Goal: Transaction & Acquisition: Book appointment/travel/reservation

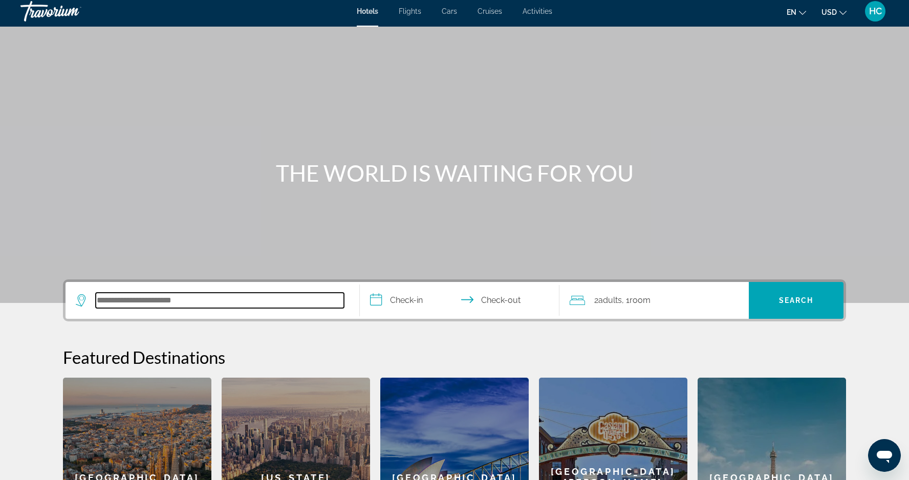
click at [192, 303] on input "Search hotel destination" at bounding box center [220, 300] width 248 height 15
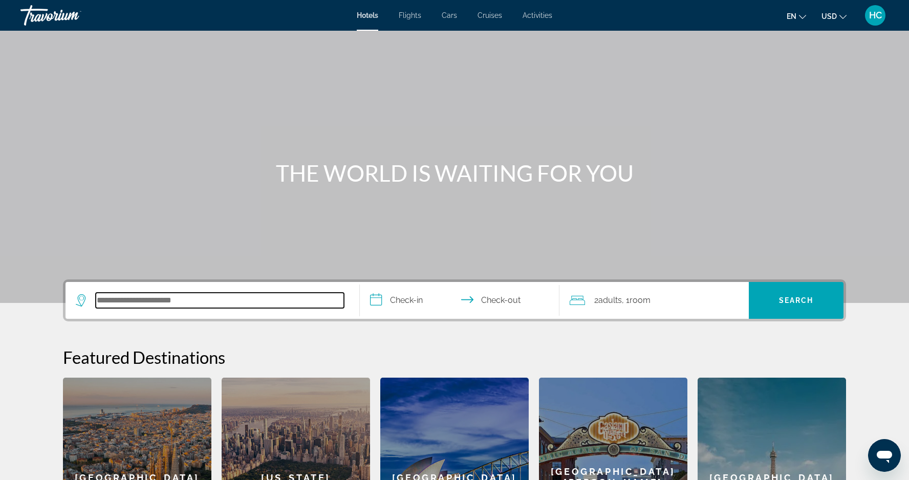
scroll to position [250, 0]
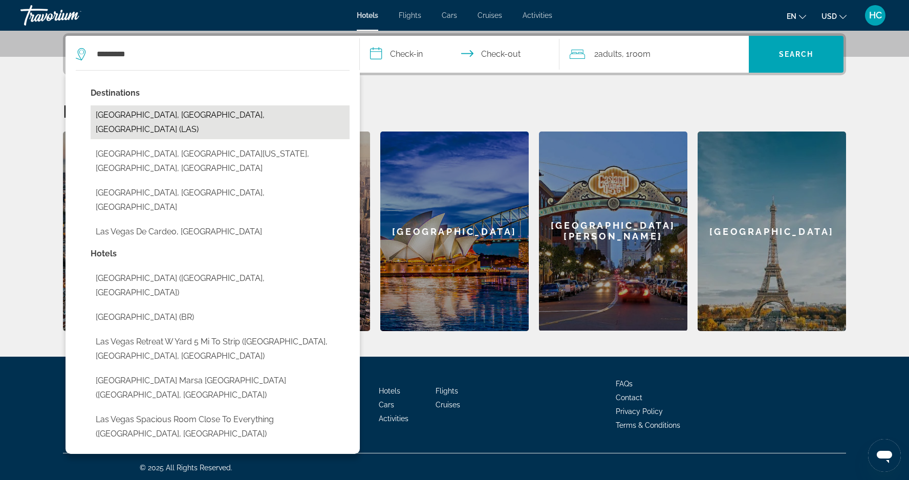
click at [251, 114] on button "[GEOGRAPHIC_DATA], [GEOGRAPHIC_DATA], [GEOGRAPHIC_DATA] (LAS)" at bounding box center [220, 122] width 259 height 34
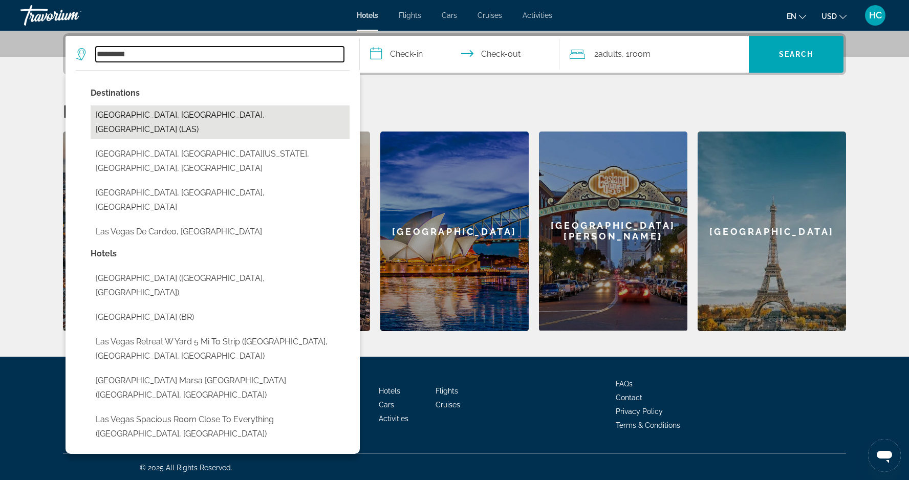
type input "**********"
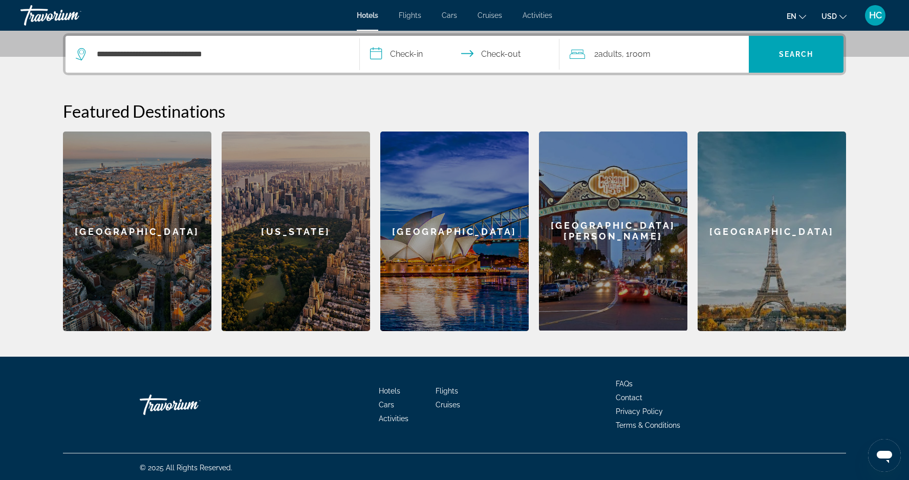
click at [392, 51] on input "**********" at bounding box center [462, 56] width 204 height 40
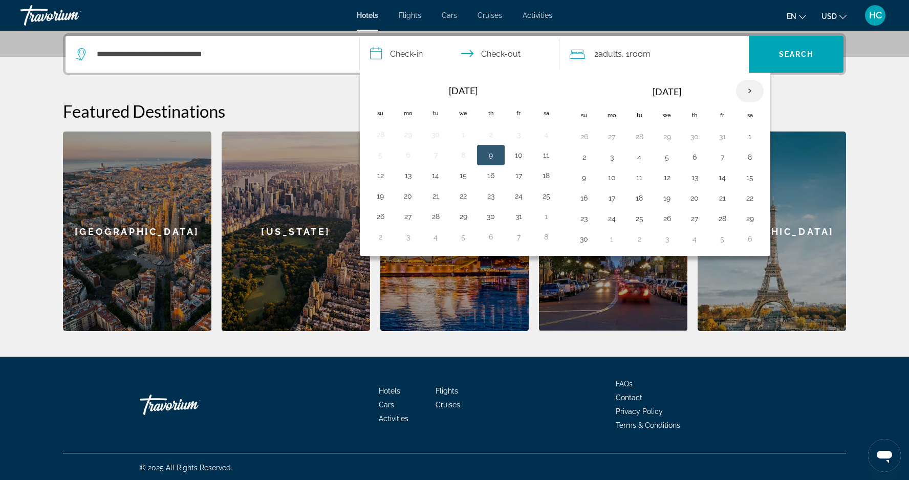
click at [748, 90] on th "Next month" at bounding box center [750, 91] width 28 height 23
click at [749, 91] on th "Next month" at bounding box center [750, 91] width 28 height 23
click at [641, 157] on button "3" at bounding box center [639, 157] width 16 height 14
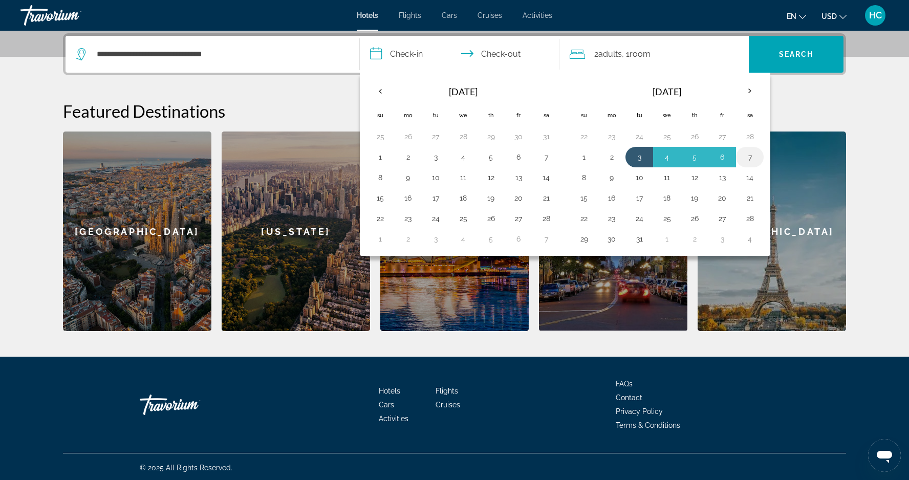
click at [755, 158] on button "7" at bounding box center [749, 157] width 16 height 14
type input "**********"
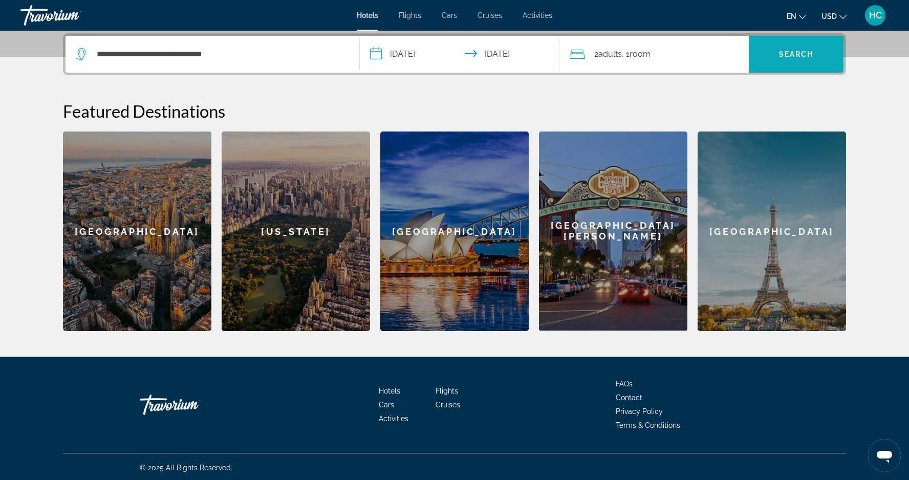
click at [802, 51] on span "Search" at bounding box center [796, 54] width 35 height 8
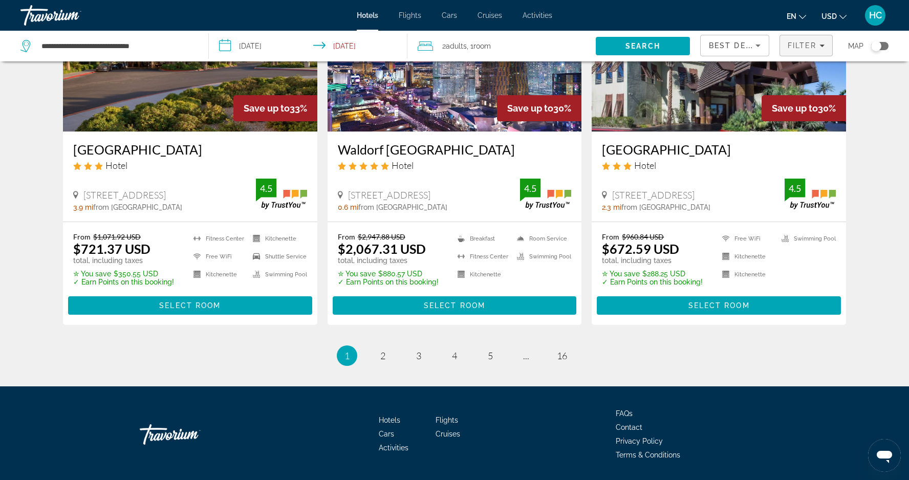
scroll to position [1323, 0]
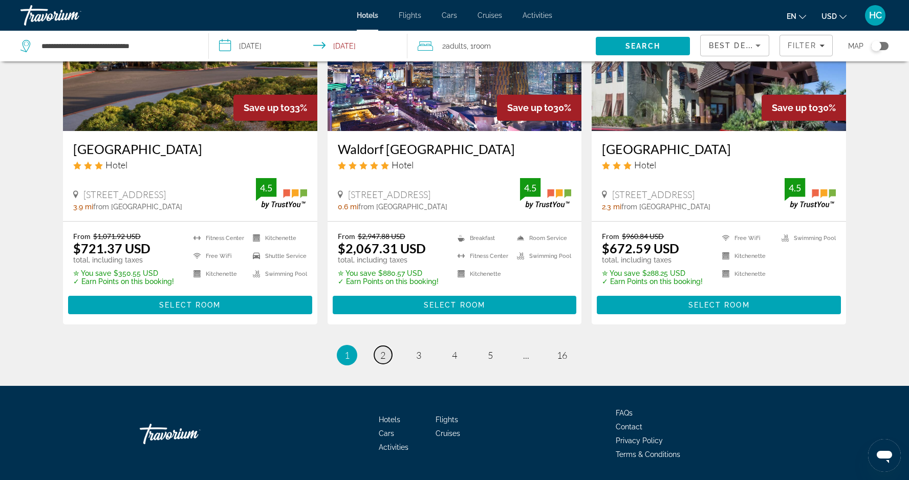
click at [385, 349] on span "2" at bounding box center [382, 354] width 5 height 11
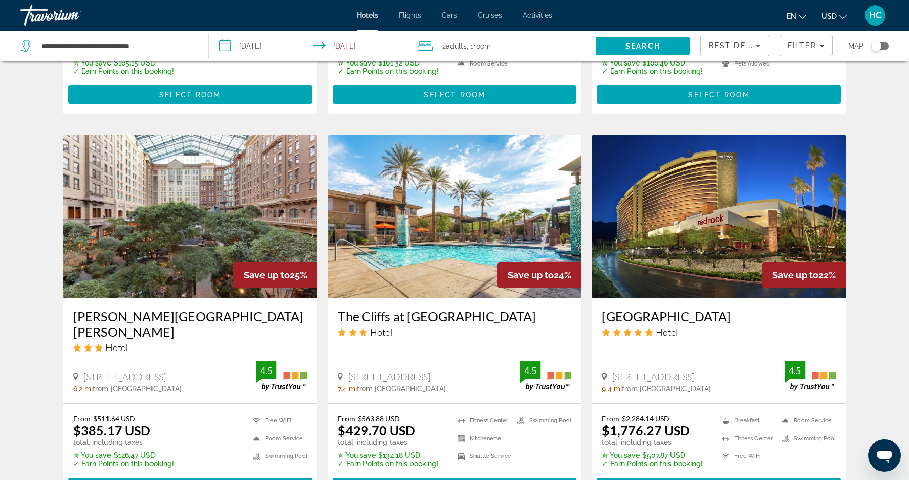
scroll to position [1168, 0]
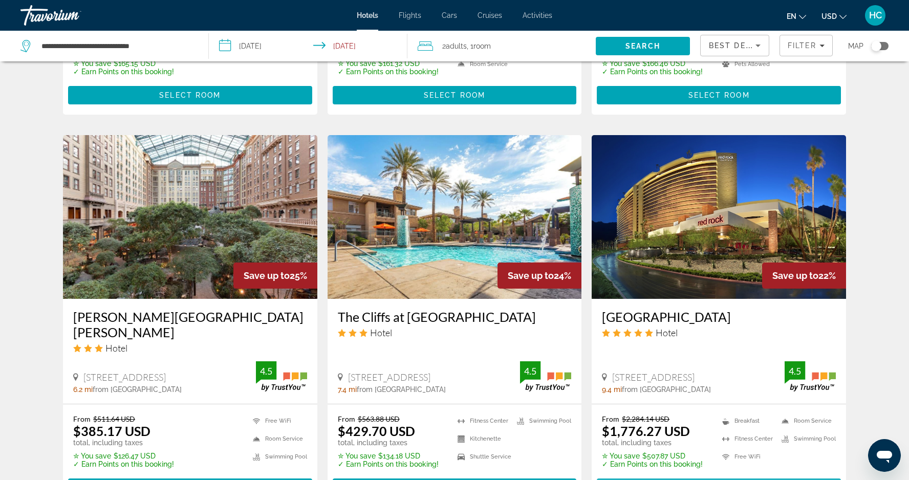
click at [690, 475] on span "Main content" at bounding box center [719, 487] width 244 height 25
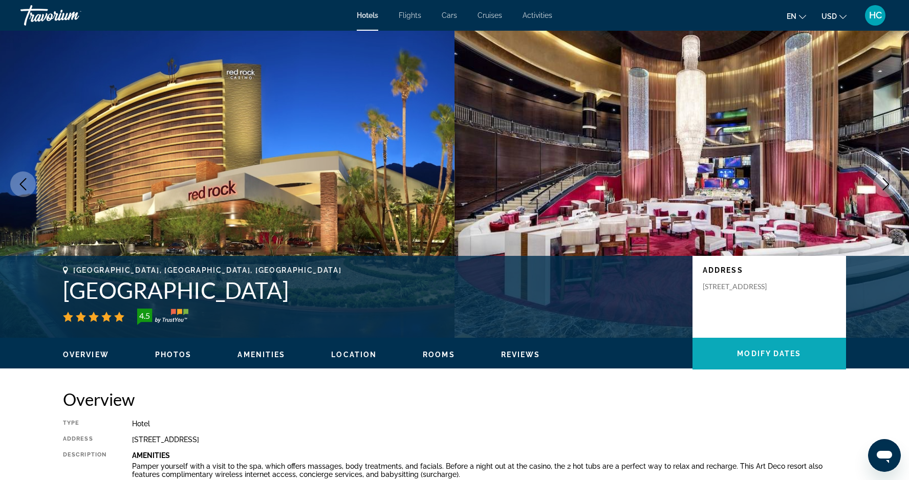
click at [775, 352] on span "Modify Dates" at bounding box center [769, 353] width 64 height 8
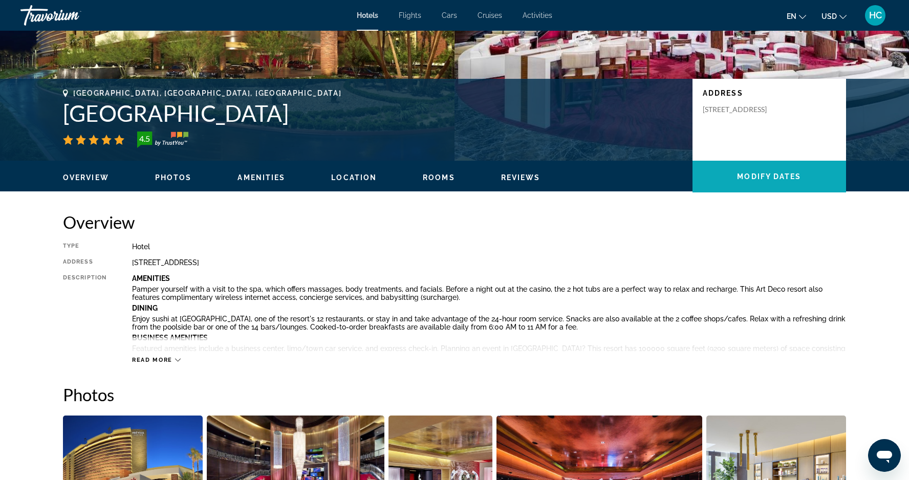
scroll to position [1295, 0]
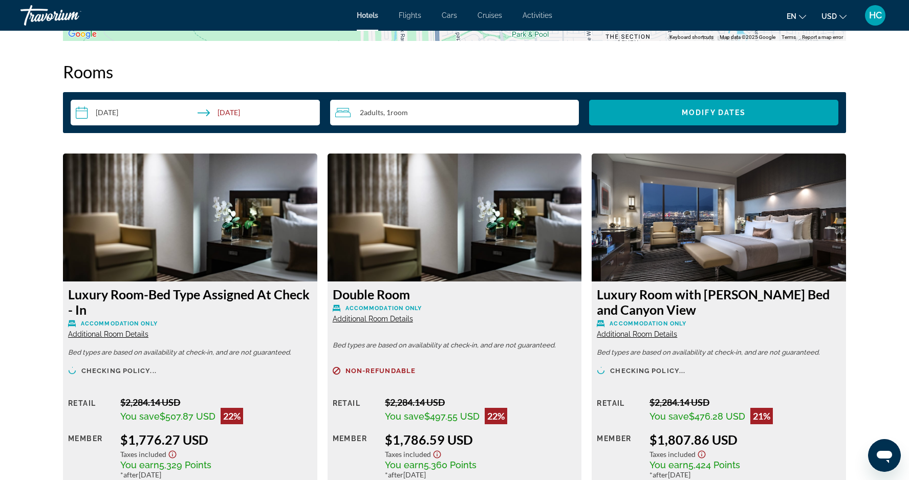
click at [117, 110] on input "**********" at bounding box center [197, 114] width 253 height 29
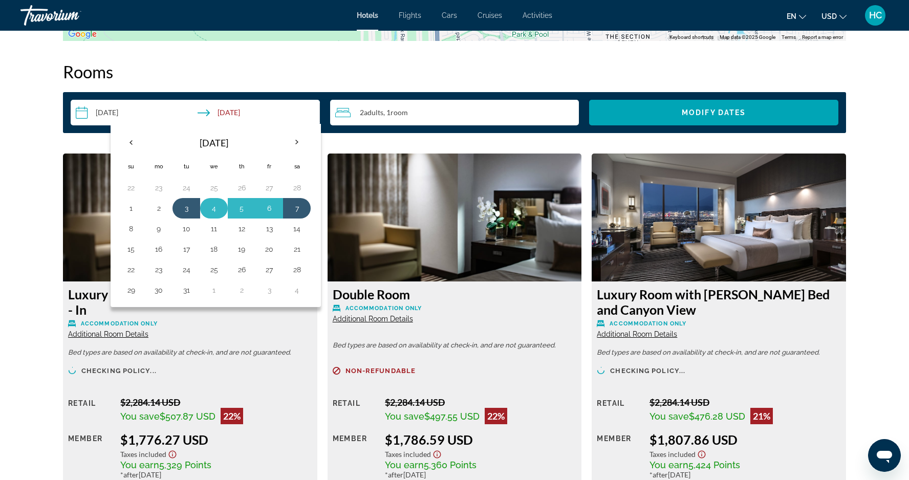
click at [216, 203] on button "4" at bounding box center [214, 208] width 16 height 14
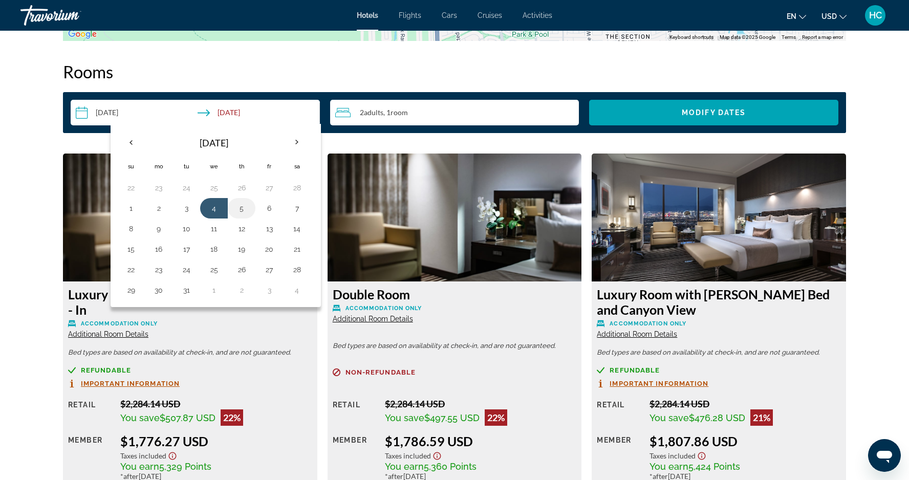
click at [248, 202] on button "5" at bounding box center [241, 208] width 16 height 14
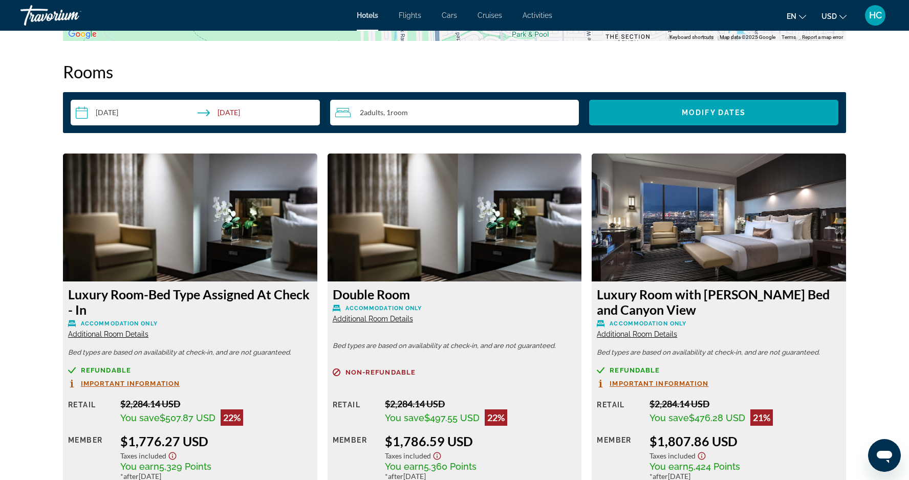
click at [230, 113] on input "**********" at bounding box center [197, 114] width 253 height 29
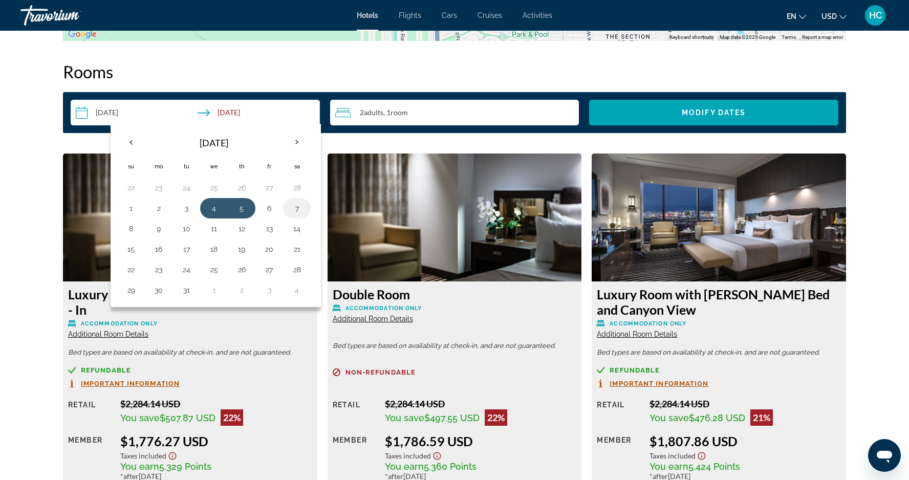
click at [296, 206] on button "7" at bounding box center [297, 208] width 16 height 14
click at [211, 204] on button "4" at bounding box center [214, 208] width 16 height 14
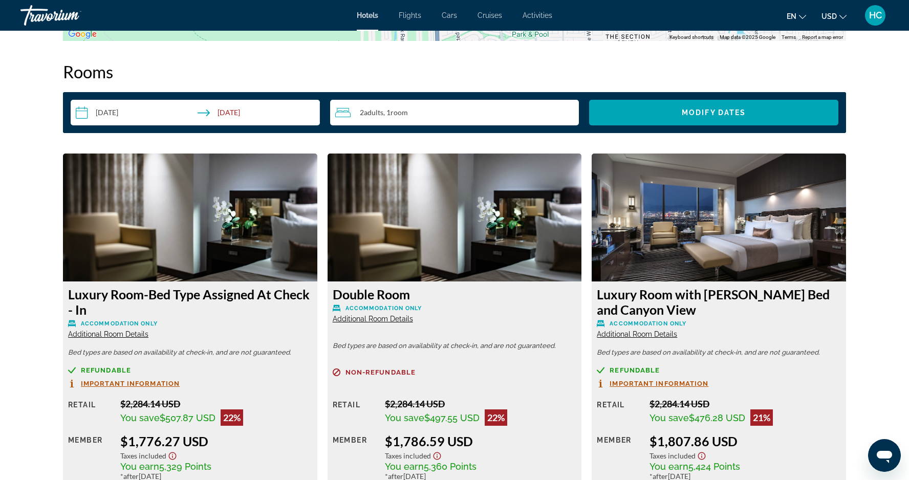
click at [251, 113] on input "**********" at bounding box center [197, 114] width 253 height 29
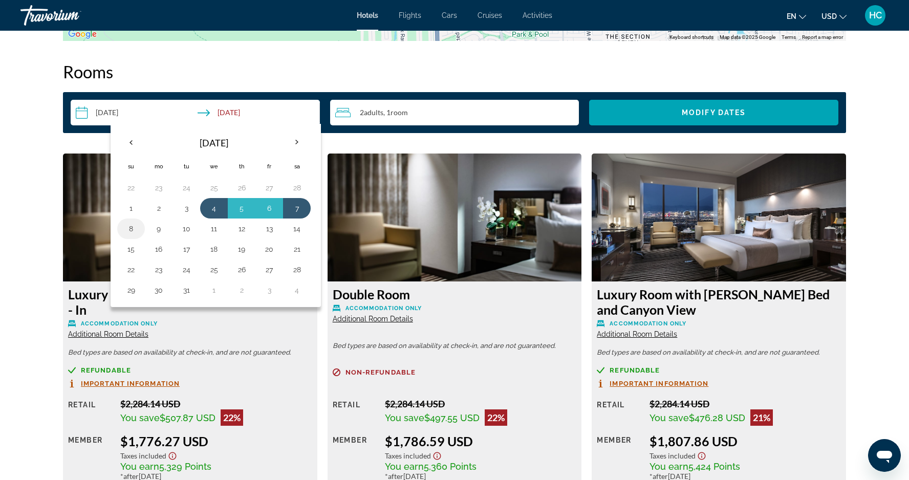
click at [132, 228] on button "8" at bounding box center [131, 229] width 16 height 14
click at [218, 207] on button "4" at bounding box center [214, 208] width 16 height 14
type input "**********"
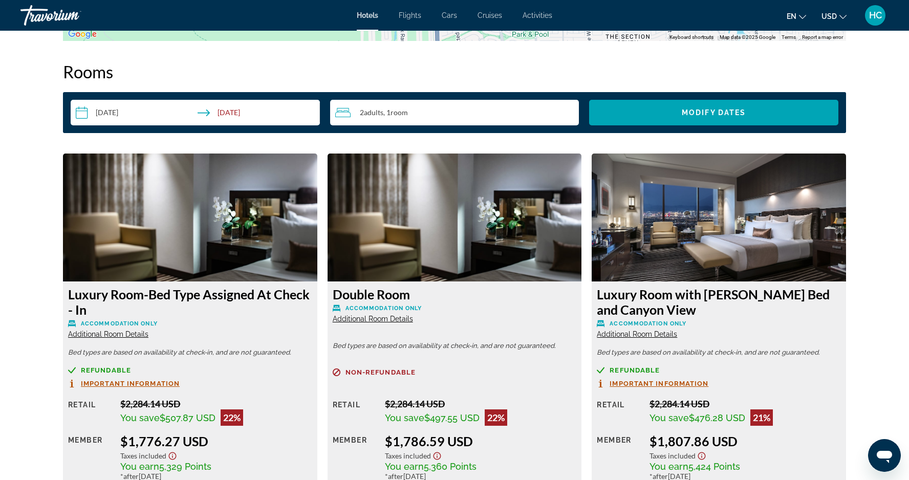
click at [241, 113] on input "**********" at bounding box center [197, 114] width 253 height 29
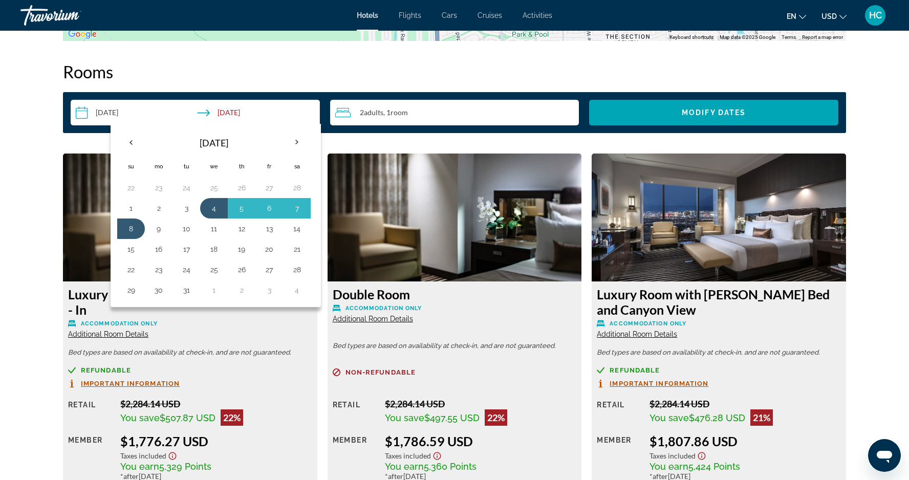
click at [328, 217] on img "Main content" at bounding box center [454, 217] width 254 height 128
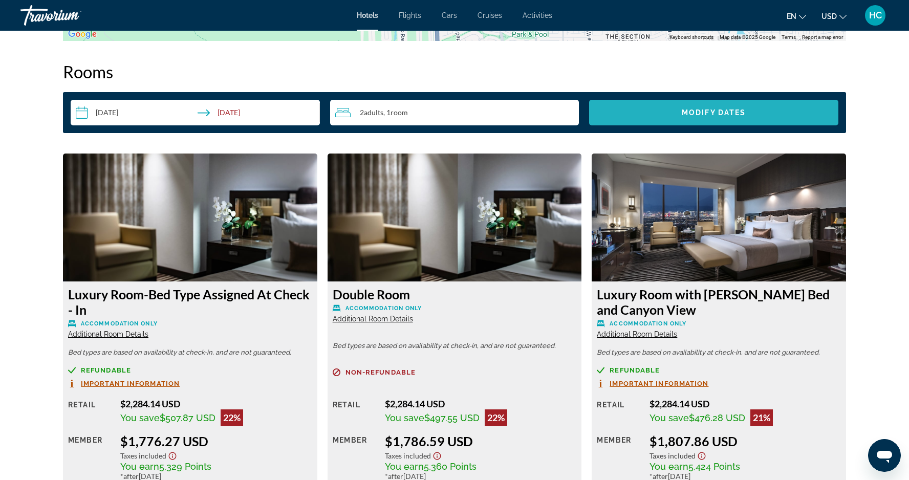
click at [731, 110] on span "Modify Dates" at bounding box center [714, 112] width 64 height 8
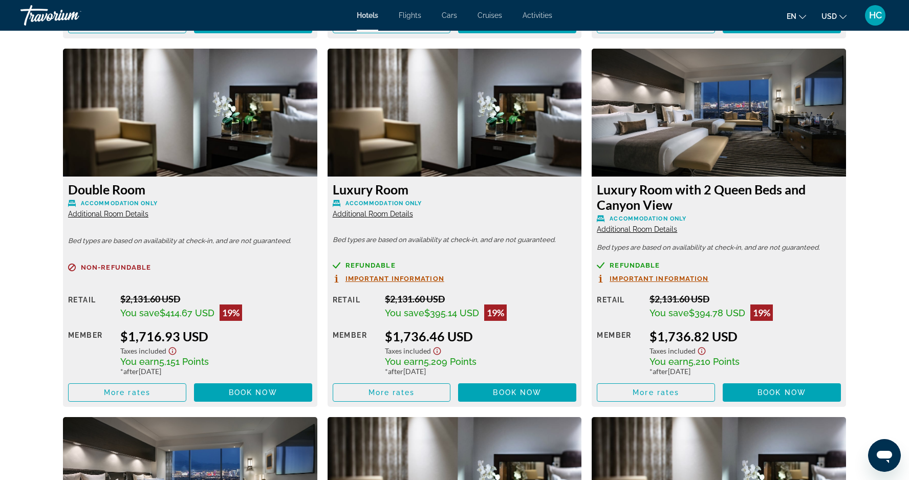
scroll to position [1770, 0]
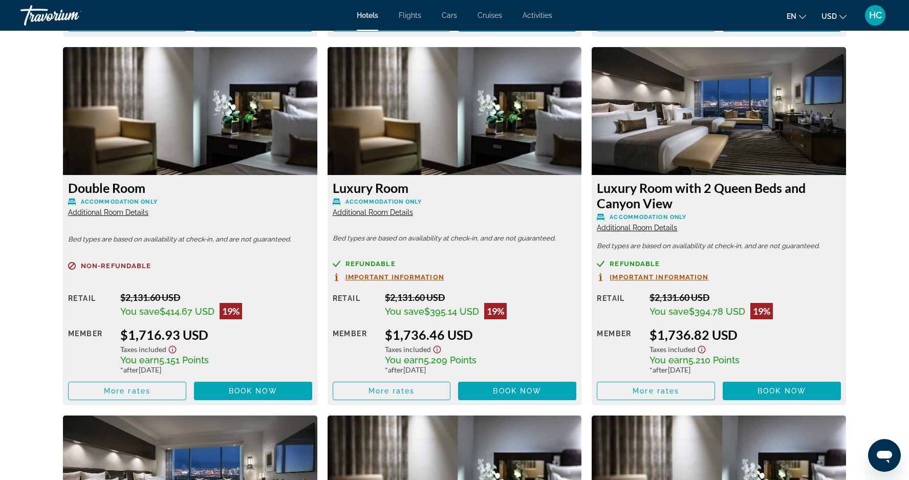
click at [213, 151] on img "Main content" at bounding box center [190, 111] width 254 height 128
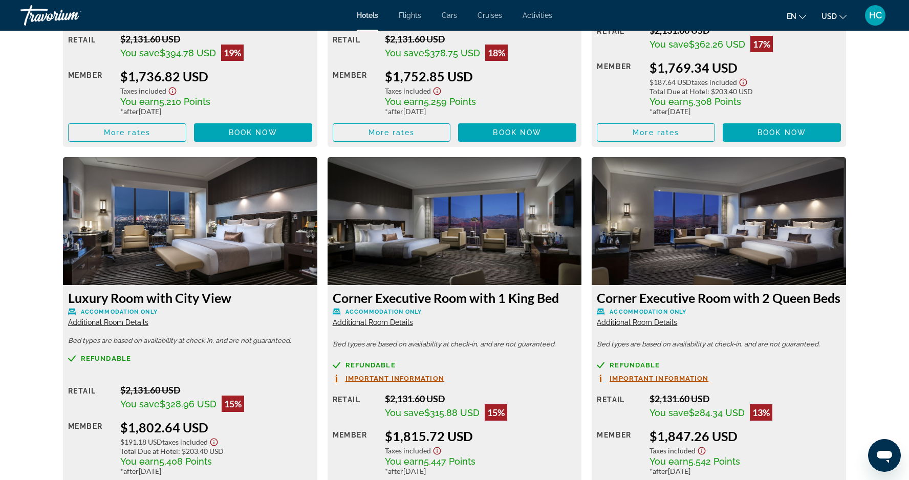
scroll to position [2397, 0]
click at [655, 381] on span "Important Information" at bounding box center [658, 378] width 99 height 7
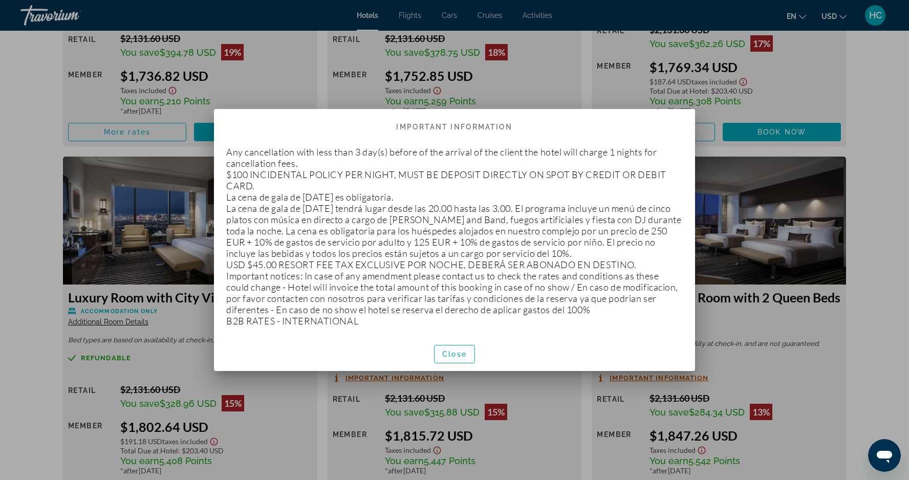
click at [710, 353] on div at bounding box center [454, 240] width 909 height 480
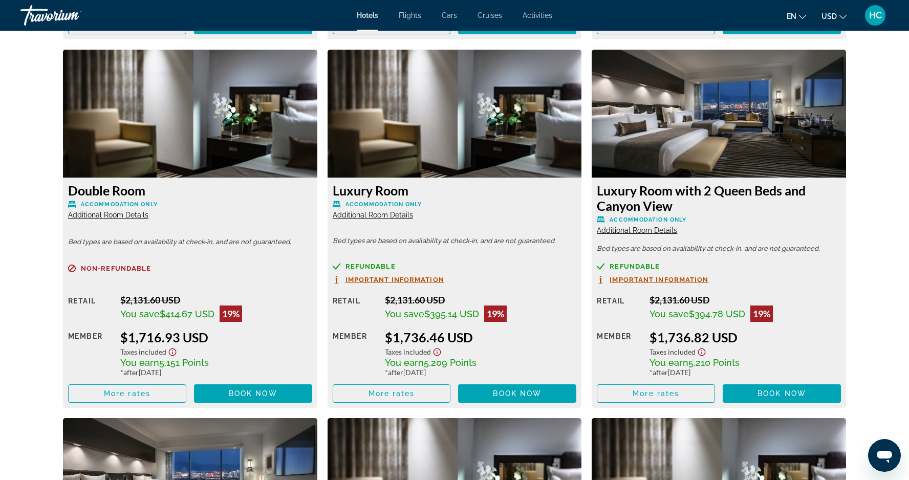
scroll to position [1766, 0]
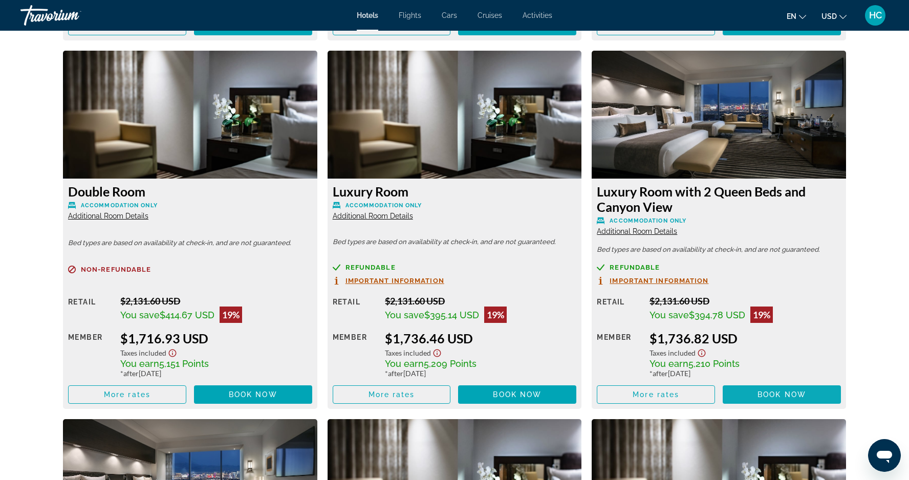
click at [772, 399] on span "Book now" at bounding box center [781, 394] width 49 height 8
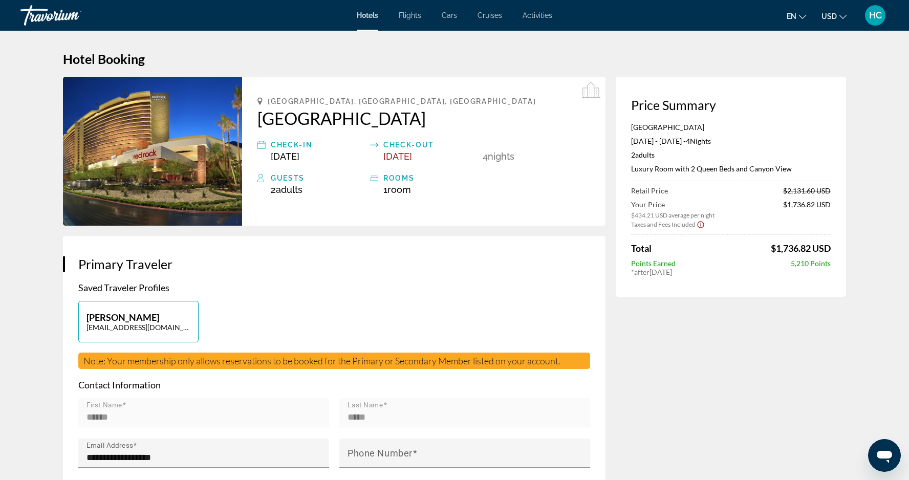
click at [871, 16] on span "HC" at bounding box center [875, 15] width 13 height 10
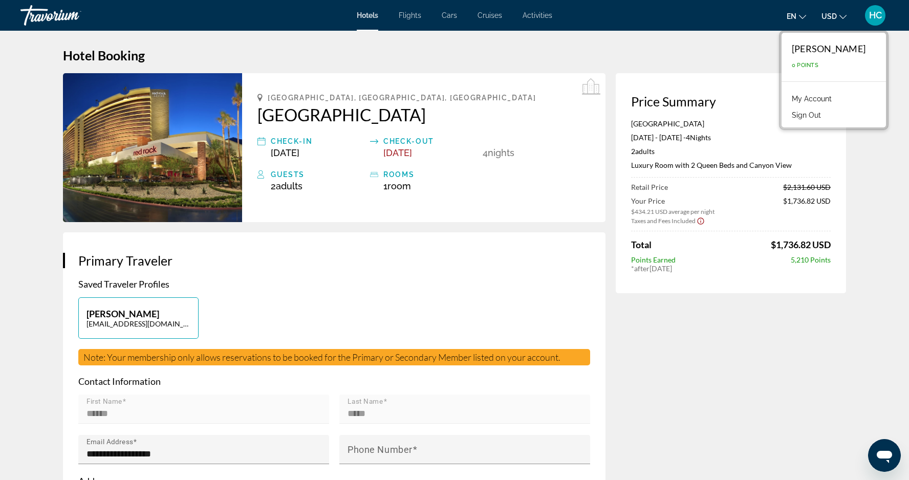
scroll to position [7, 0]
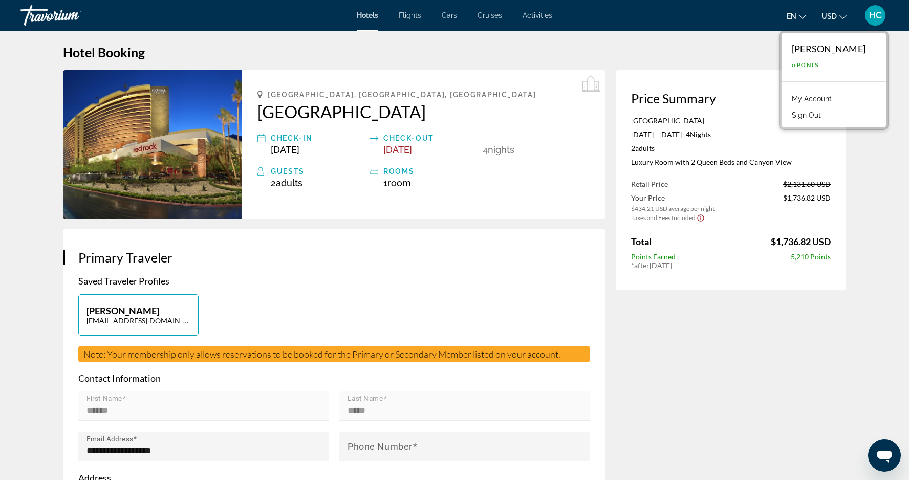
click at [456, 19] on span "Cars" at bounding box center [449, 15] width 15 height 8
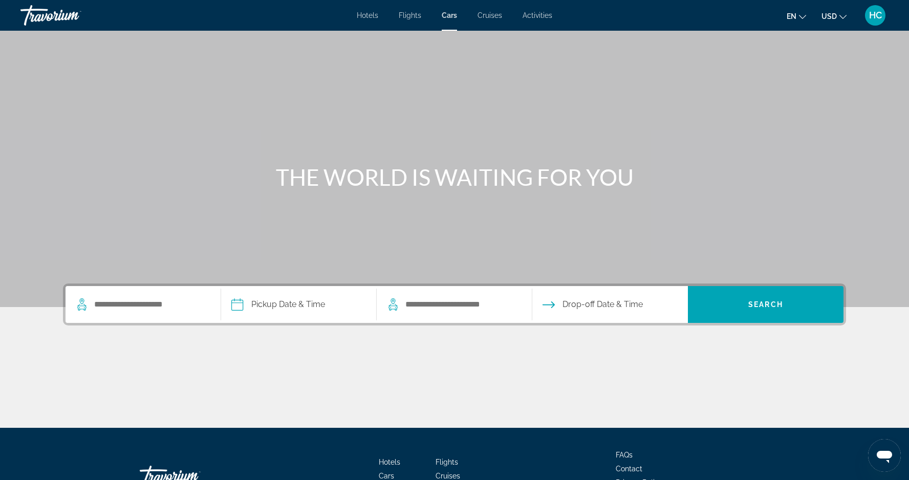
click at [363, 18] on span "Hotels" at bounding box center [367, 15] width 21 height 8
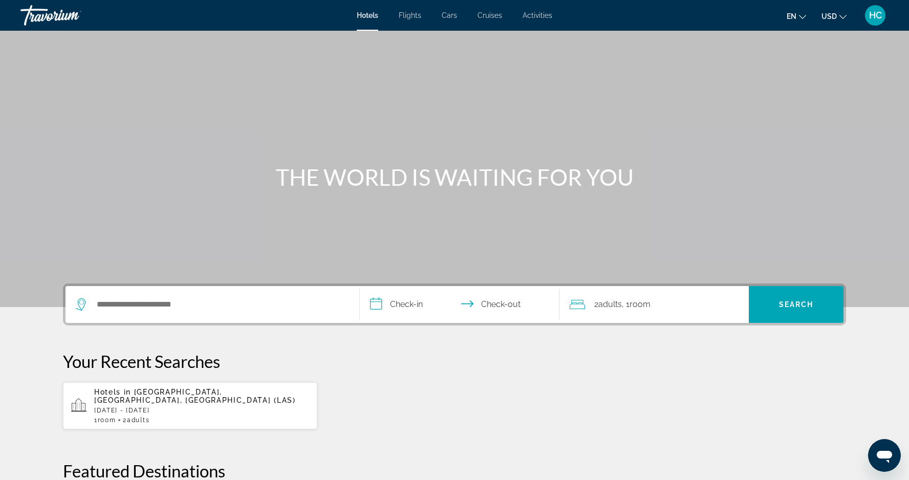
click at [874, 10] on span "HC" at bounding box center [875, 15] width 13 height 10
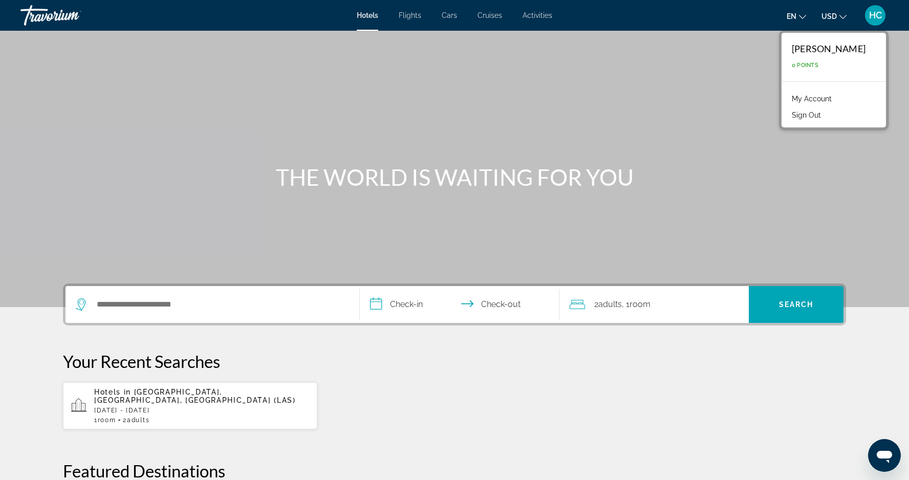
click at [817, 118] on button "Sign Out" at bounding box center [805, 114] width 39 height 13
